Goal: Ask a question: Seek information or help from site administrators or community

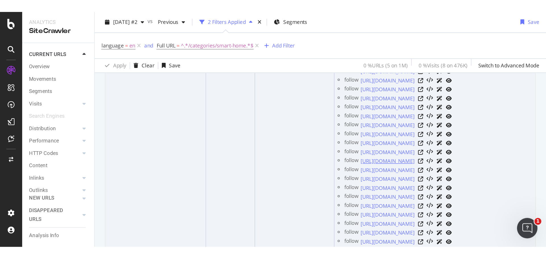
scroll to position [205, 0]
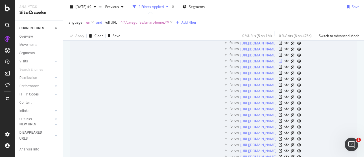
click at [282, 63] on icon at bounding box center [280, 60] width 3 height 3
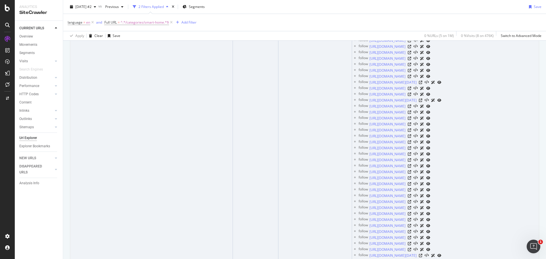
scroll to position [347, 0]
click at [364, 113] on link "https://www.homedepot.ca/en/home/categories/outdoors/outdoor-cooking-and-bbqs.h…" at bounding box center [387, 110] width 36 height 6
click at [364, 112] on icon at bounding box center [409, 109] width 3 height 3
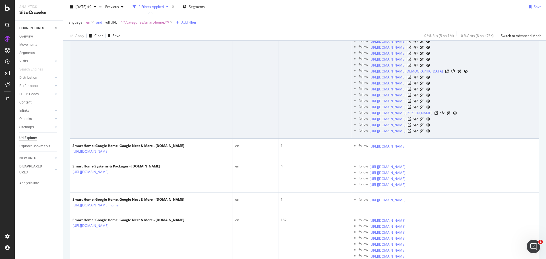
scroll to position [1855, 0]
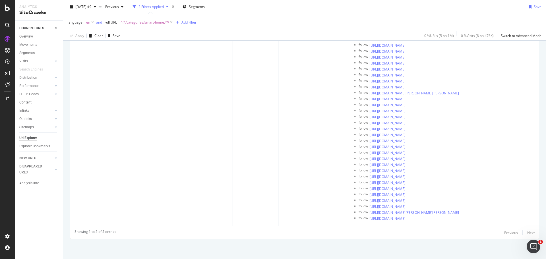
scroll to position [3149, 0]
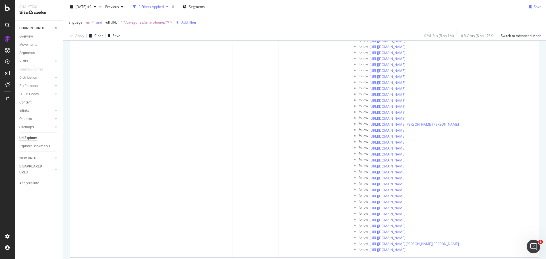
scroll to position [3129, 0]
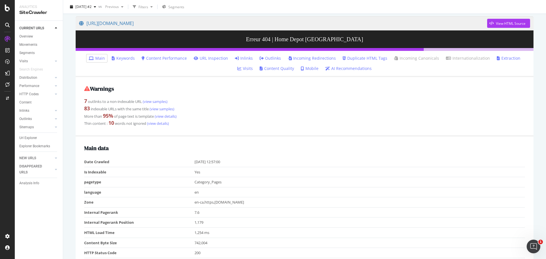
scroll to position [15, 0]
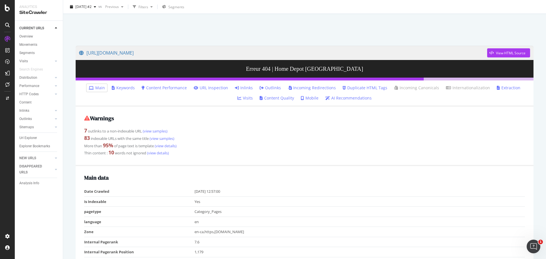
click at [296, 87] on link "Incoming Redirections" at bounding box center [312, 88] width 48 height 6
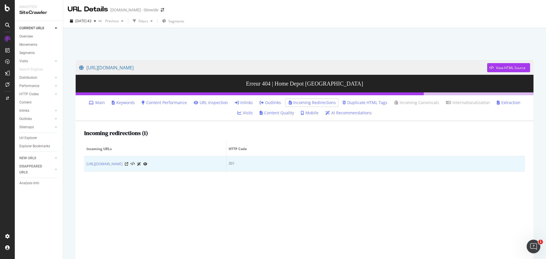
click at [141, 166] on icon at bounding box center [139, 163] width 4 height 3
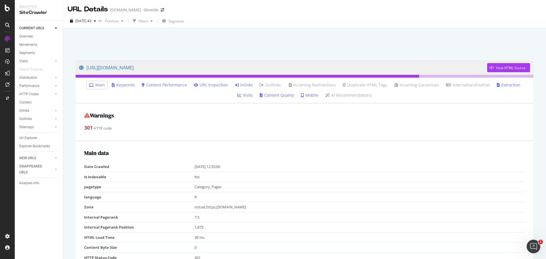
click at [238, 83] on link "Inlinks" at bounding box center [244, 85] width 18 height 6
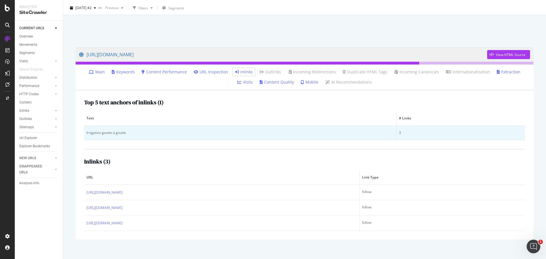
scroll to position [19, 0]
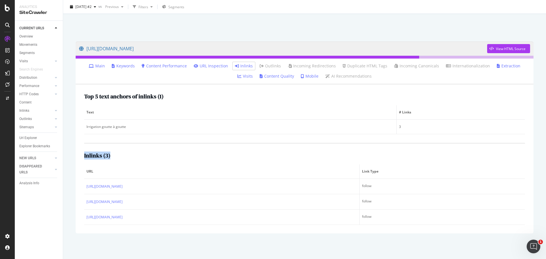
drag, startPoint x: 80, startPoint y: 153, endPoint x: 118, endPoint y: 154, distance: 38.4
click at [118, 154] on div "Top 5 text anchors of inlinks ( 1 ) Text # Links Irrigation goutte à goutte 3 I…" at bounding box center [305, 159] width 458 height 149
click at [118, 154] on div "Inlinks ( 3 )" at bounding box center [304, 155] width 441 height 6
drag, startPoint x: 118, startPoint y: 154, endPoint x: 72, endPoint y: 154, distance: 45.8
click at [72, 154] on div "https://www.homedepot.ca/fr/home/hd-classes/l1-outdoors/l2-lawn-garden-care/l3-…" at bounding box center [304, 137] width 469 height 203
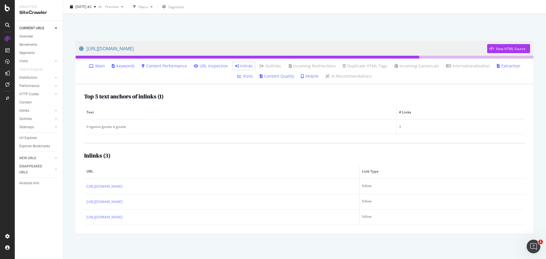
click at [187, 164] on th "URL" at bounding box center [222, 171] width 276 height 15
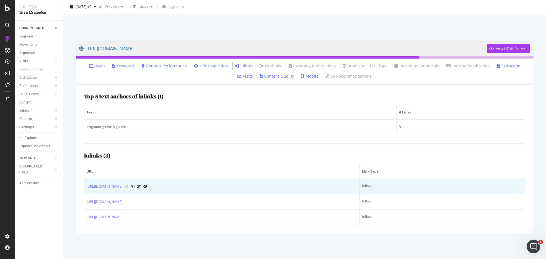
click at [128, 187] on icon at bounding box center [126, 186] width 3 height 3
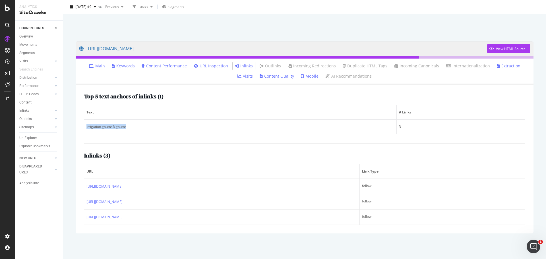
drag, startPoint x: 86, startPoint y: 127, endPoint x: 248, endPoint y: 68, distance: 172.0
click at [141, 126] on td "Irrigation goutte à goutte" at bounding box center [240, 127] width 313 height 15
copy div "Irrigation goutte à goutte"
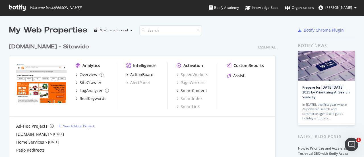
scroll to position [152, 356]
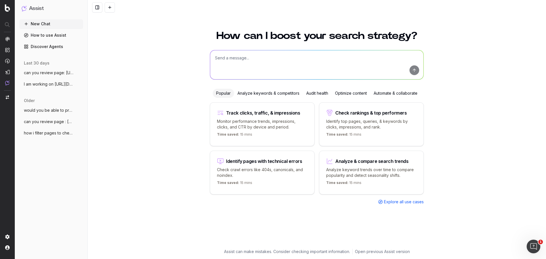
click at [256, 68] on textarea at bounding box center [316, 64] width 213 height 29
paste textarea "[URL][DOMAIN_NAME]"
type textarea "For page: https://www.homedepot.ca/en/home/categories/smart-home.html what are …"
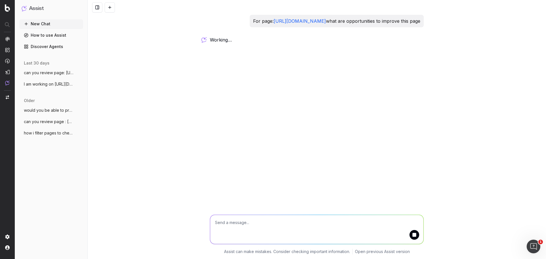
click at [280, 25] on p "For page: https://www.homedepot.ca/en/home/categories/smart-home.html what are …" at bounding box center [336, 21] width 167 height 8
click at [284, 25] on p "For page: https://www.homedepot.ca/en/home/categories/smart-home.html what are …" at bounding box center [336, 21] width 167 height 8
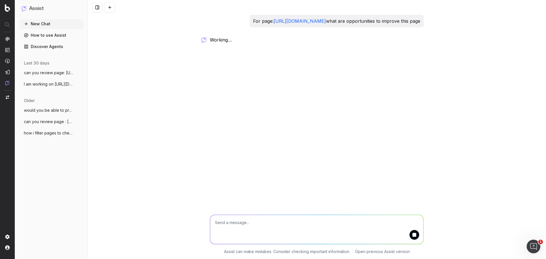
click at [460, 30] on div "For page: https://www.homedepot.ca/en/home/categories/smart-home.html what are …" at bounding box center [317, 129] width 459 height 259
drag, startPoint x: 212, startPoint y: 20, endPoint x: 299, endPoint y: 30, distance: 87.7
click at [299, 27] on div "For page: https://www.homedepot.ca/en/home/categories/smart-home.html what are …" at bounding box center [337, 21] width 174 height 13
click at [300, 25] on p "For page: https://www.homedepot.ca/en/home/categories/smart-home.html what are …" at bounding box center [336, 21] width 167 height 8
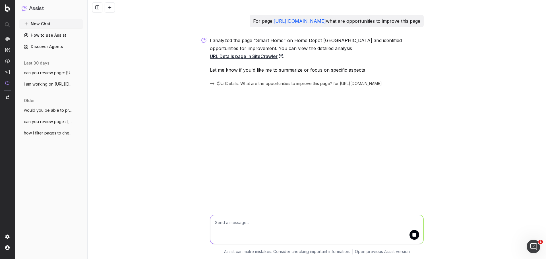
drag, startPoint x: 298, startPoint y: 28, endPoint x: 205, endPoint y: 24, distance: 93.1
click at [205, 24] on div "For page: https://www.homedepot.ca/en/home/categories/smart-home.html what are …" at bounding box center [317, 129] width 459 height 259
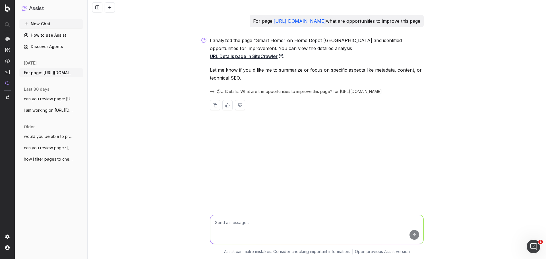
click at [229, 226] on textarea at bounding box center [316, 229] width 213 height 29
type textarea "yes everything"
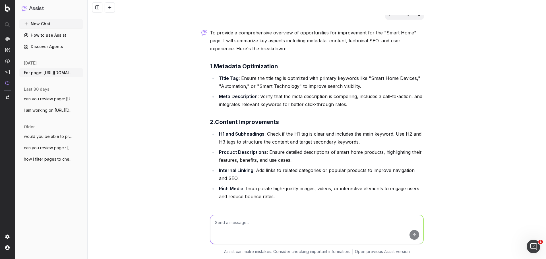
scroll to position [114, 0]
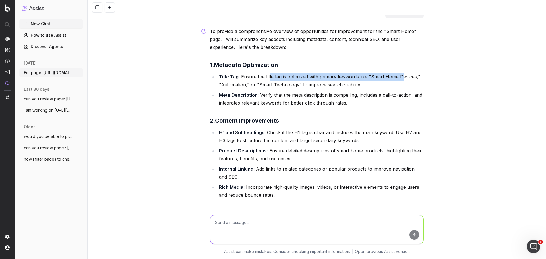
drag, startPoint x: 267, startPoint y: 77, endPoint x: 400, endPoint y: 76, distance: 133.1
click at [400, 76] on li "Title Tag : Ensure the title tag is optimized with primary keywords like "Smart…" at bounding box center [320, 81] width 207 height 16
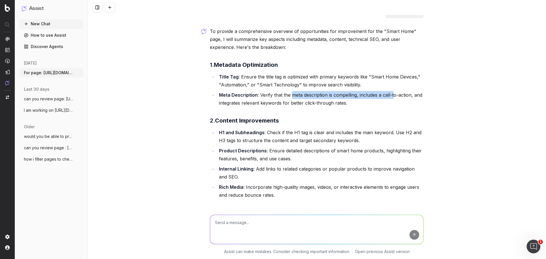
drag, startPoint x: 290, startPoint y: 96, endPoint x: 380, endPoint y: 84, distance: 90.6
click at [393, 96] on li "Meta Description : Verify that the meta description is compelling, includes a c…" at bounding box center [320, 99] width 207 height 16
click at [233, 96] on strong "Meta Description" at bounding box center [238, 95] width 39 height 6
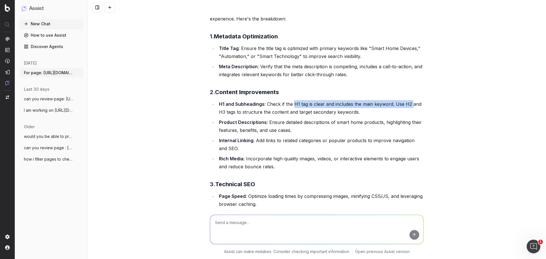
drag, startPoint x: 324, startPoint y: 104, endPoint x: 409, endPoint y: 104, distance: 85.3
click at [409, 104] on li "H1 and Subheadings : Check if the H1 tag is clear and includes the main keyword…" at bounding box center [320, 108] width 207 height 16
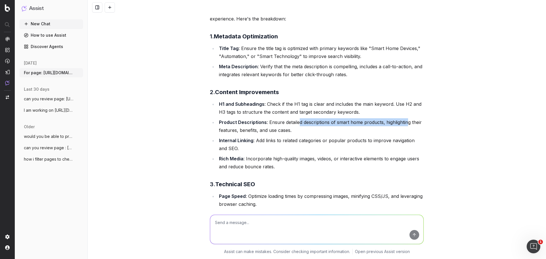
drag, startPoint x: 297, startPoint y: 125, endPoint x: 404, endPoint y: 121, distance: 106.7
click at [404, 121] on li "Product Descriptions : Ensure detailed descriptions of smart home products, hig…" at bounding box center [320, 126] width 207 height 16
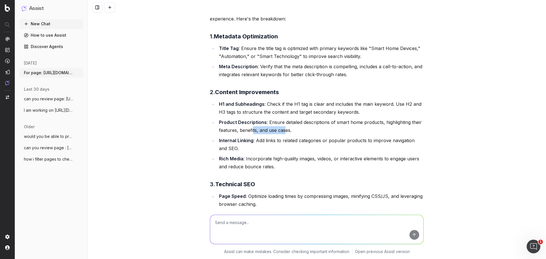
drag, startPoint x: 251, startPoint y: 128, endPoint x: 282, endPoint y: 129, distance: 31.6
click at [282, 129] on li "Product Descriptions : Ensure detailed descriptions of smart home products, hig…" at bounding box center [320, 126] width 207 height 16
drag, startPoint x: 279, startPoint y: 140, endPoint x: 389, endPoint y: 139, distance: 109.8
click at [389, 139] on li "Internal Linking : Add links to related categories or popular products to impro…" at bounding box center [320, 145] width 207 height 16
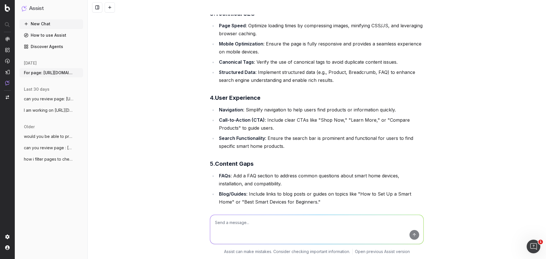
scroll to position [358, 0]
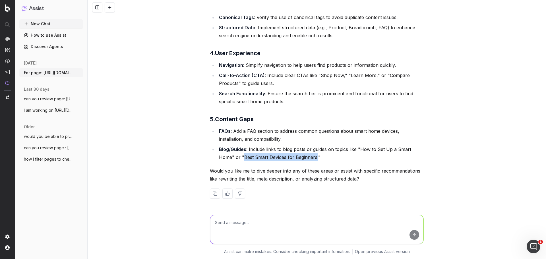
drag, startPoint x: 242, startPoint y: 158, endPoint x: 314, endPoint y: 158, distance: 72.2
click at [314, 158] on li "Blog/Guides : Include links to blog posts or guides on topics like "How to Set …" at bounding box center [320, 153] width 207 height 16
copy li "Best Smart Devices for Beginners."
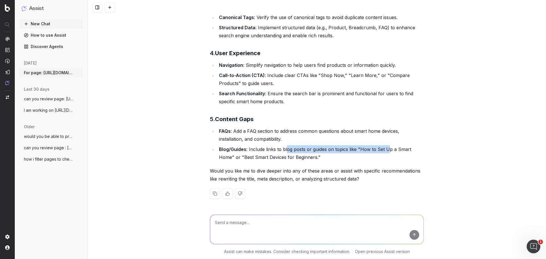
drag, startPoint x: 284, startPoint y: 149, endPoint x: 386, endPoint y: 146, distance: 101.9
click at [386, 146] on li "Blog/Guides : Include links to blog posts or guides on topics like "How to Set …" at bounding box center [320, 153] width 207 height 16
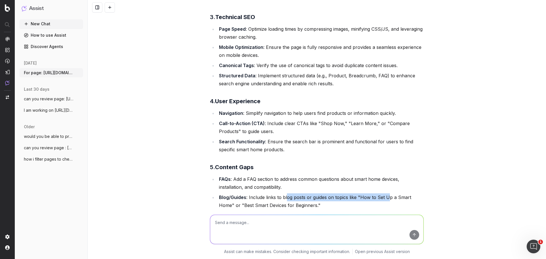
scroll to position [272, 0]
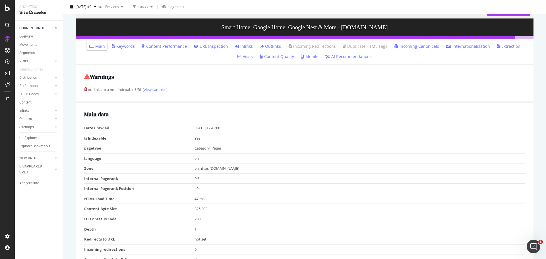
scroll to position [57, 0]
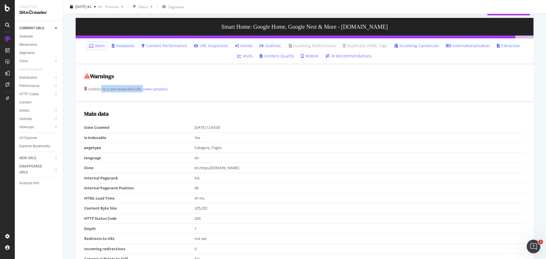
drag, startPoint x: 105, startPoint y: 86, endPoint x: 143, endPoint y: 82, distance: 38.6
click at [143, 82] on div "Warnings 8 outlinks to a non-indexable URL (view samples)" at bounding box center [305, 84] width 458 height 38
click at [150, 90] on link "(view samples)" at bounding box center [155, 88] width 26 height 5
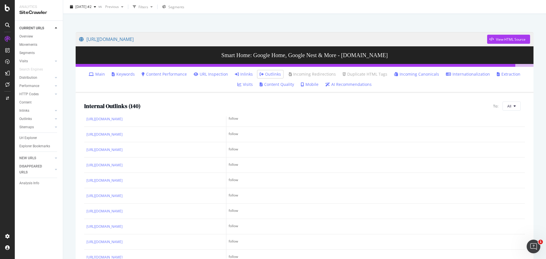
scroll to position [313, 0]
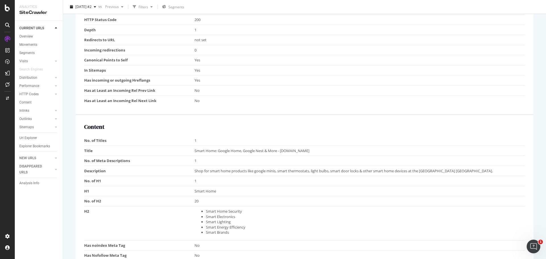
scroll to position [256, 0]
drag, startPoint x: 195, startPoint y: 148, endPoint x: 322, endPoint y: 153, distance: 126.7
click at [322, 153] on td "Smart Home: Google Home, Google Nest & More - [DOMAIN_NAME]" at bounding box center [360, 150] width 331 height 10
click at [290, 177] on td "1" at bounding box center [360, 181] width 331 height 10
drag, startPoint x: 200, startPoint y: 172, endPoint x: 242, endPoint y: 172, distance: 42.1
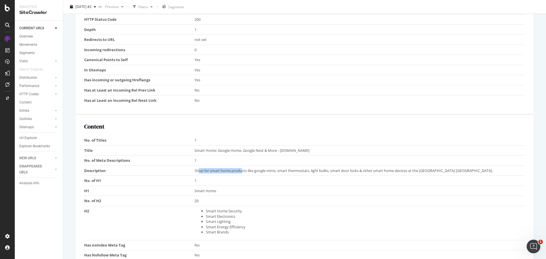
click at [242, 172] on span "Shop for smart home products like google minis, smart thermostats, light bulbs,…" at bounding box center [344, 170] width 298 height 5
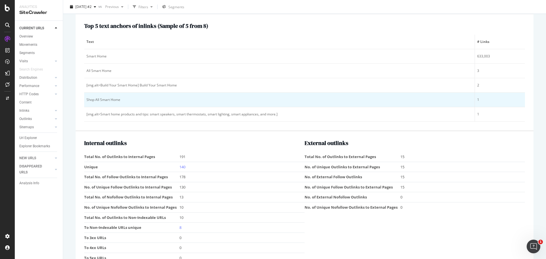
scroll to position [701, 0]
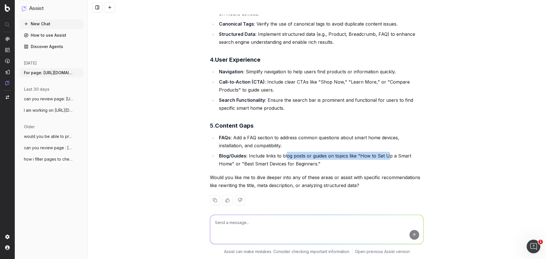
scroll to position [358, 0]
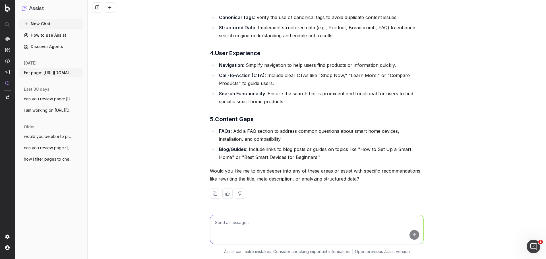
click at [339, 161] on li "Blog/Guides : Include links to blog posts or guides on topics like "How to Set …" at bounding box center [320, 153] width 207 height 16
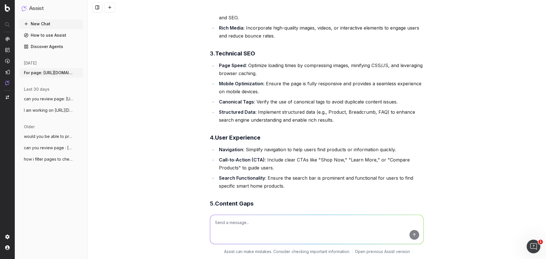
scroll to position [272, 0]
